Goal: Task Accomplishment & Management: Use online tool/utility

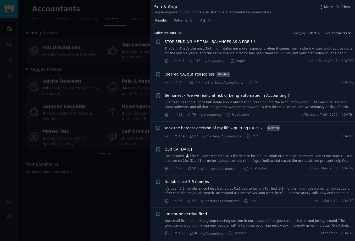
scroll to position [748, 0]
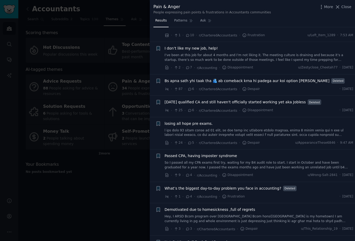
click at [316, 203] on li "+ Demotivated due to homesickness ,full of regrets Hey, I ARSD Bcom program ove…" at bounding box center [252, 219] width 205 height 32
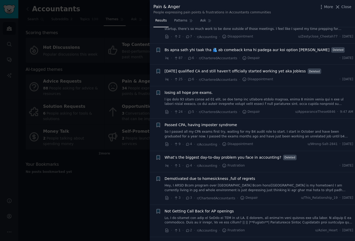
scroll to position [792, 0]
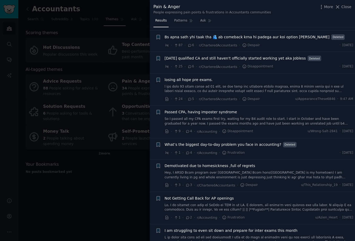
click at [90, 225] on div at bounding box center [177, 120] width 355 height 241
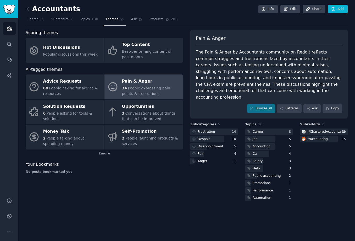
click at [25, 9] on div "Accountants Info Edit Share Add Search Subreddits 2 Topics 130 Themes Ask Produ…" at bounding box center [186, 120] width 337 height 241
click at [27, 8] on icon at bounding box center [28, 9] width 6 height 6
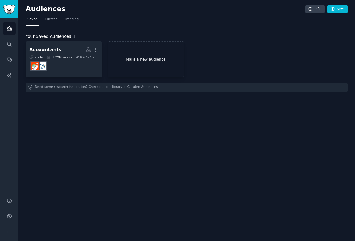
click at [164, 60] on link "Make a new audience" at bounding box center [146, 59] width 77 height 36
